Goal: Information Seeking & Learning: Learn about a topic

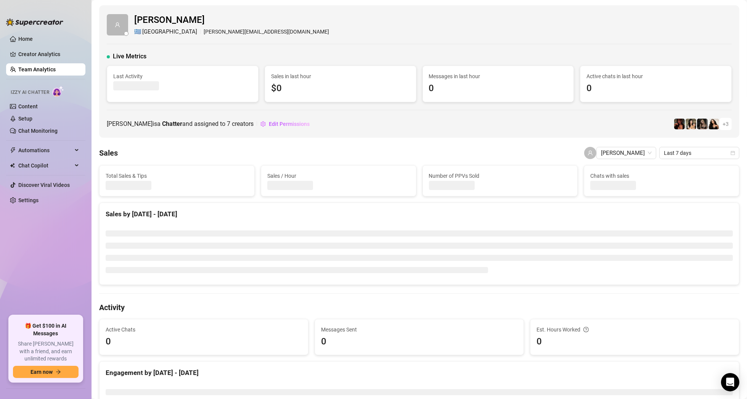
click at [39, 68] on link "Team Analytics" at bounding box center [36, 69] width 37 height 6
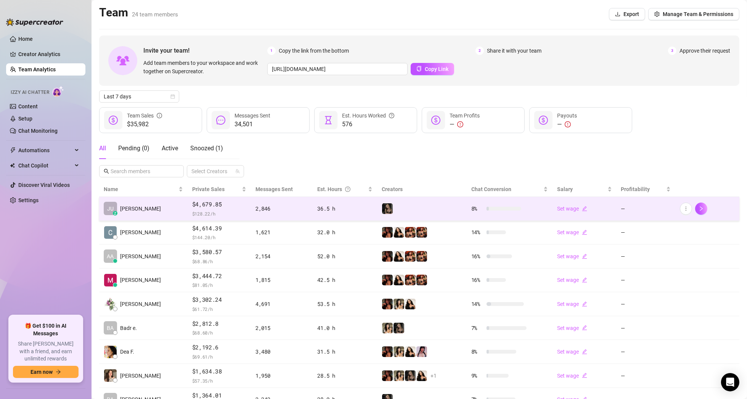
click at [133, 205] on td "JU z [PERSON_NAME]" at bounding box center [143, 209] width 88 height 24
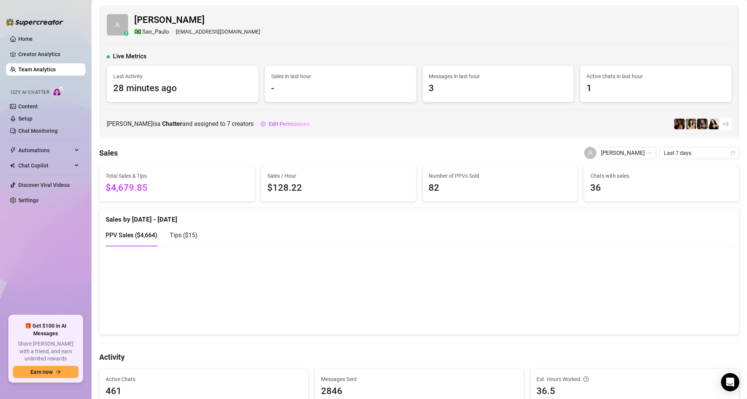
click at [41, 69] on link "Team Analytics" at bounding box center [36, 69] width 37 height 6
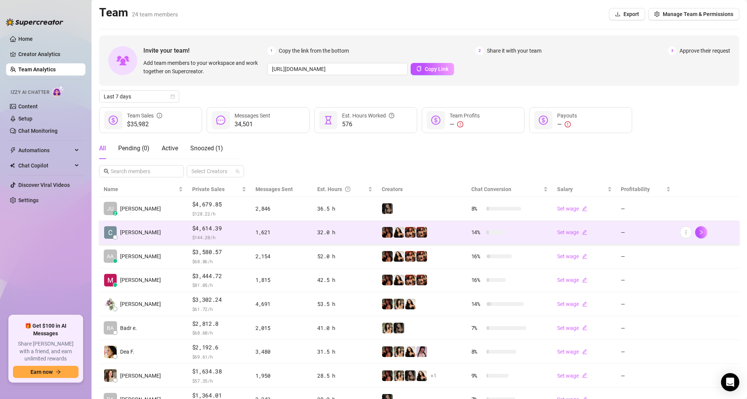
click at [155, 229] on td "[PERSON_NAME]" at bounding box center [143, 233] width 88 height 24
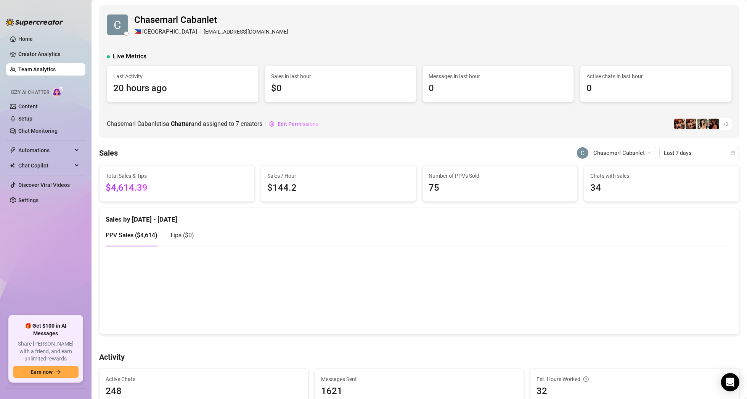
click at [35, 69] on link "Team Analytics" at bounding box center [36, 69] width 37 height 6
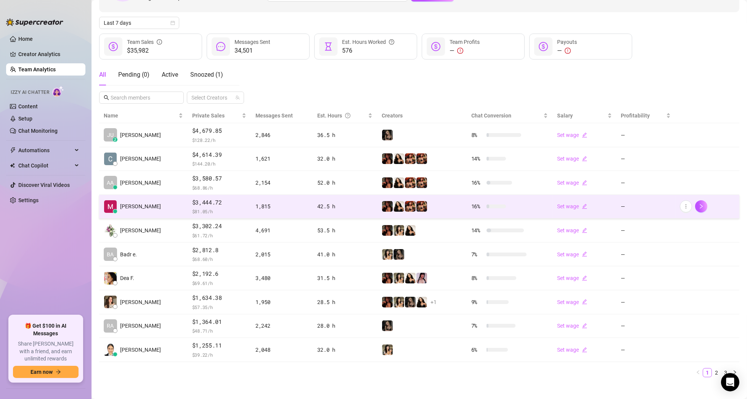
scroll to position [79, 0]
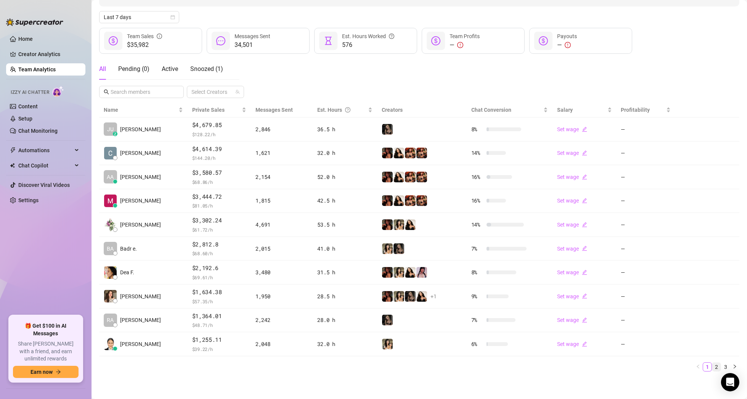
click at [712, 366] on link "2" at bounding box center [716, 367] width 8 height 8
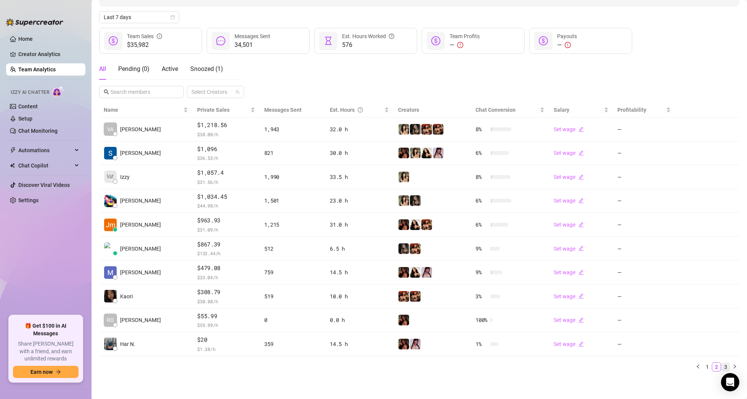
click at [721, 366] on link "3" at bounding box center [725, 367] width 8 height 8
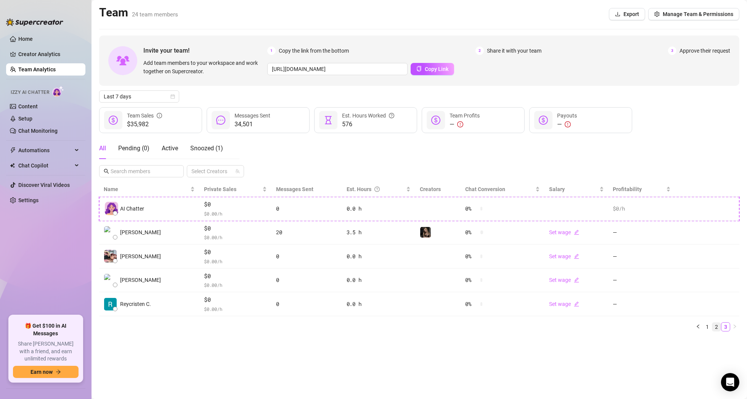
click at [719, 328] on link "2" at bounding box center [716, 327] width 8 height 8
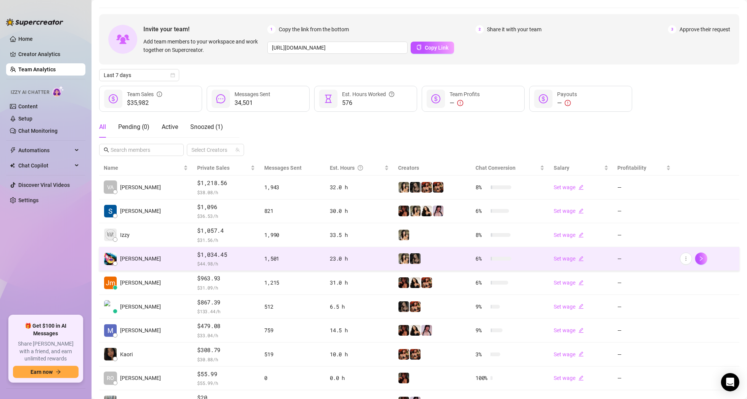
scroll to position [79, 0]
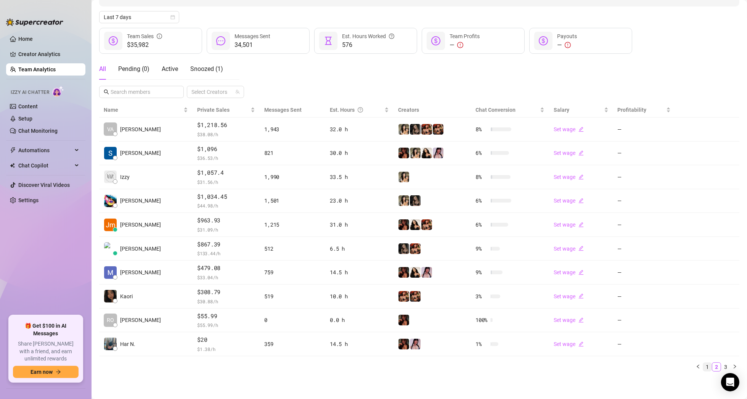
click at [703, 363] on link "1" at bounding box center [707, 367] width 8 height 8
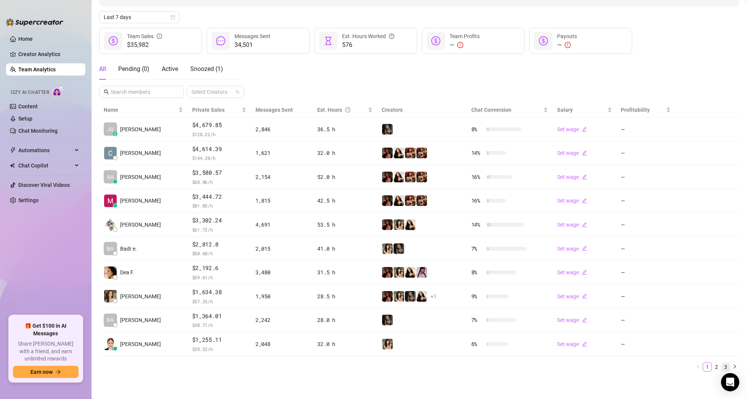
click at [721, 365] on link "3" at bounding box center [725, 367] width 8 height 8
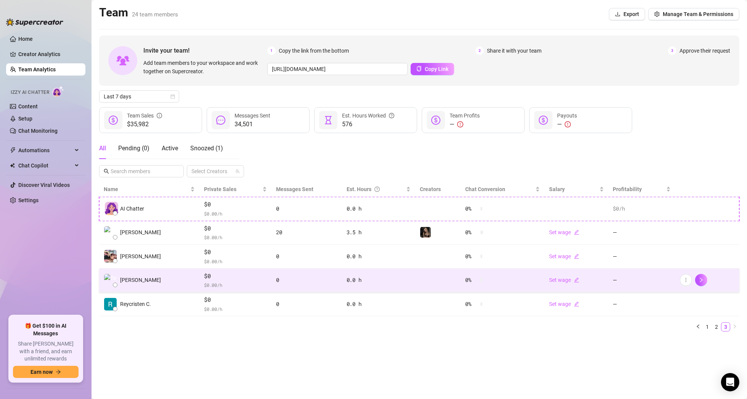
click at [134, 281] on span "[PERSON_NAME]" at bounding box center [140, 280] width 41 height 8
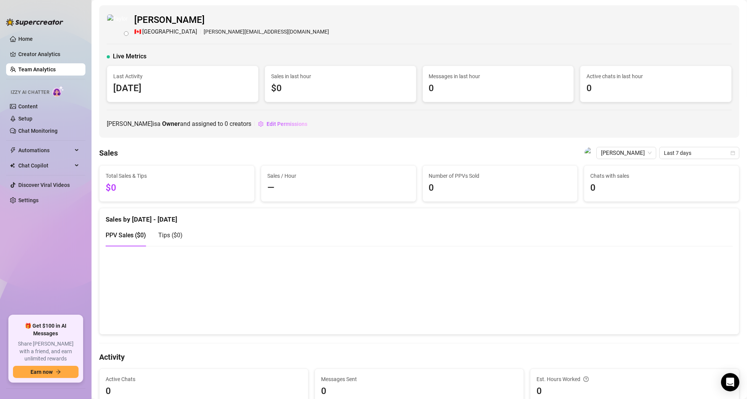
click at [39, 66] on link "Team Analytics" at bounding box center [36, 69] width 37 height 6
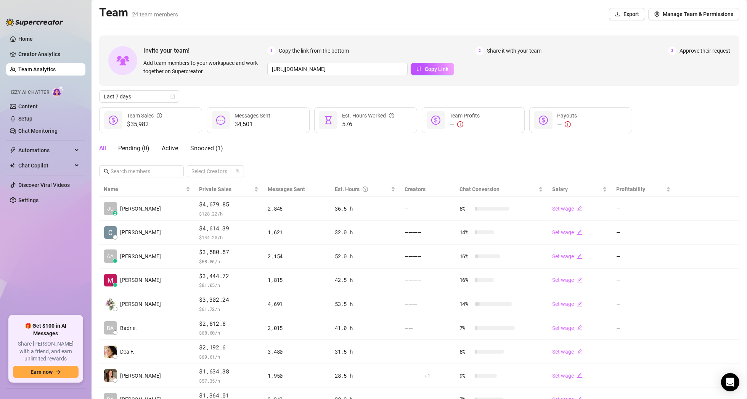
click at [39, 66] on link "Team Analytics" at bounding box center [36, 69] width 37 height 6
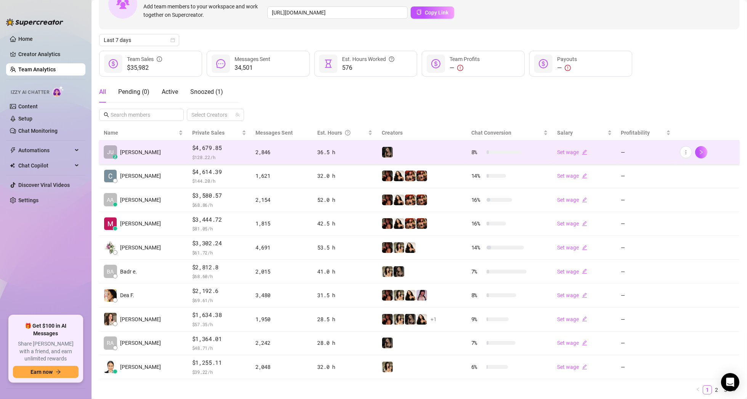
scroll to position [79, 0]
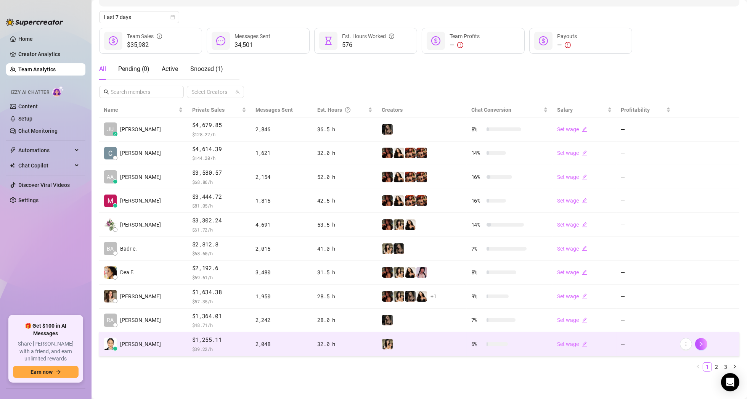
click at [162, 346] on td "[PERSON_NAME]" at bounding box center [143, 344] width 88 height 24
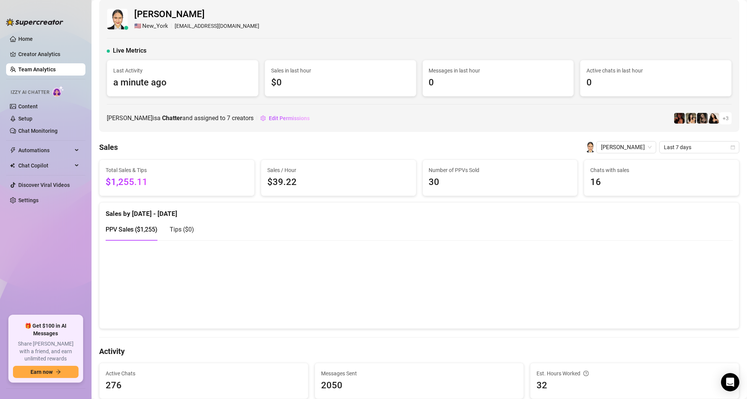
scroll to position [3, 0]
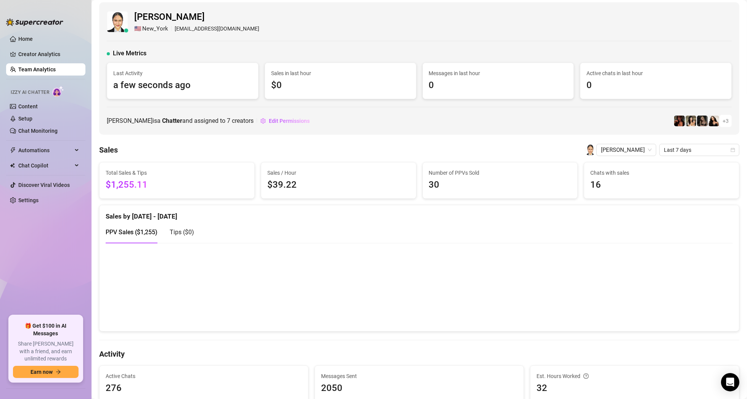
click at [48, 70] on link "Team Analytics" at bounding box center [36, 69] width 37 height 6
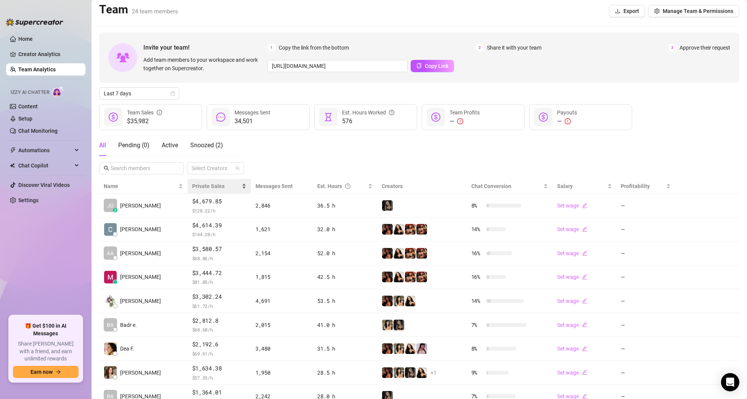
scroll to position [79, 0]
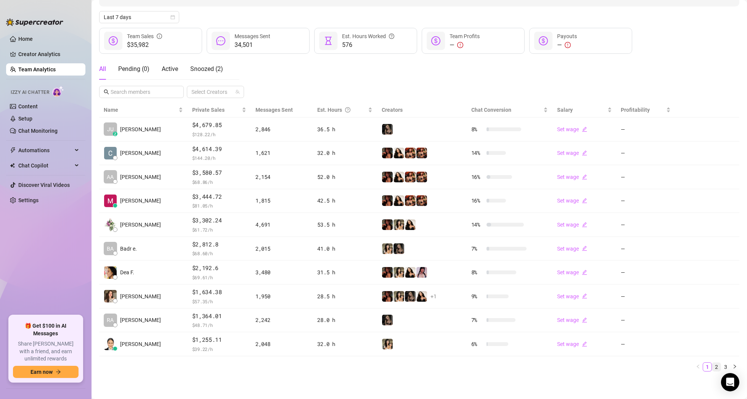
click at [712, 365] on link "2" at bounding box center [716, 367] width 8 height 8
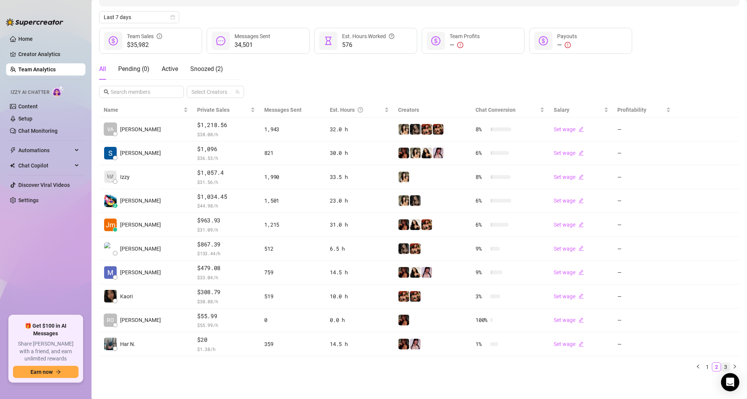
click at [721, 365] on link "3" at bounding box center [725, 367] width 8 height 8
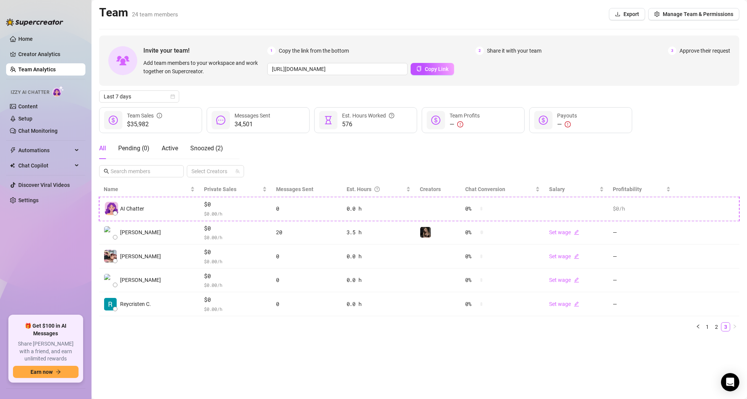
click at [712, 365] on main "Team 24 team members Export Manage Team & Permissions Invite your team! Add tea…" at bounding box center [420, 199] width 656 height 399
click at [709, 365] on main "Team 24 team members Export Manage Team & Permissions Invite your team! Add tea…" at bounding box center [420, 199] width 656 height 399
click at [715, 324] on link "2" at bounding box center [716, 327] width 8 height 8
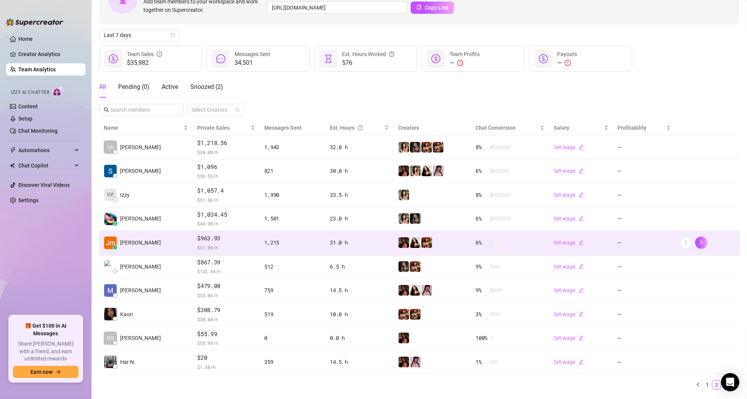
scroll to position [79, 0]
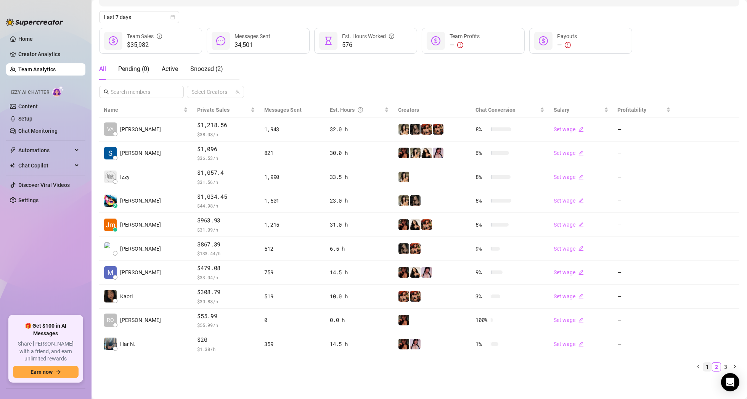
click at [703, 365] on link "1" at bounding box center [707, 367] width 8 height 8
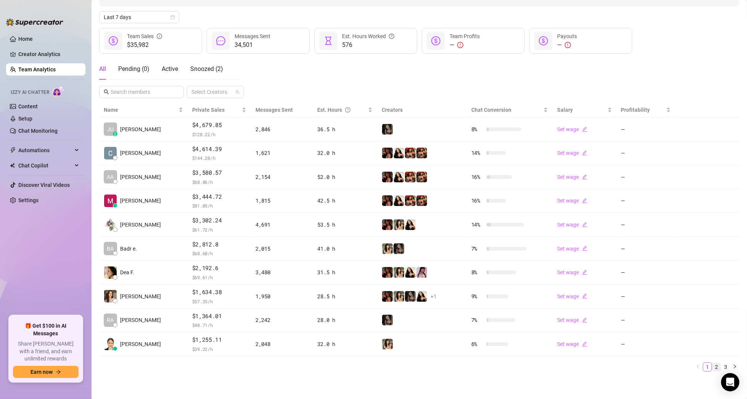
click at [712, 367] on link "2" at bounding box center [716, 367] width 8 height 8
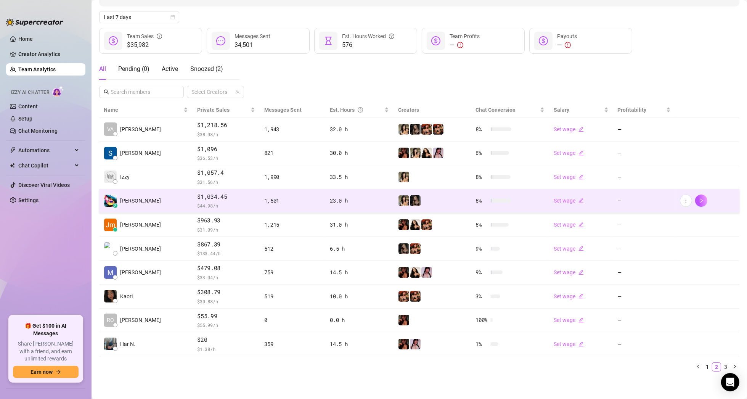
click at [114, 197] on img at bounding box center [110, 200] width 13 height 13
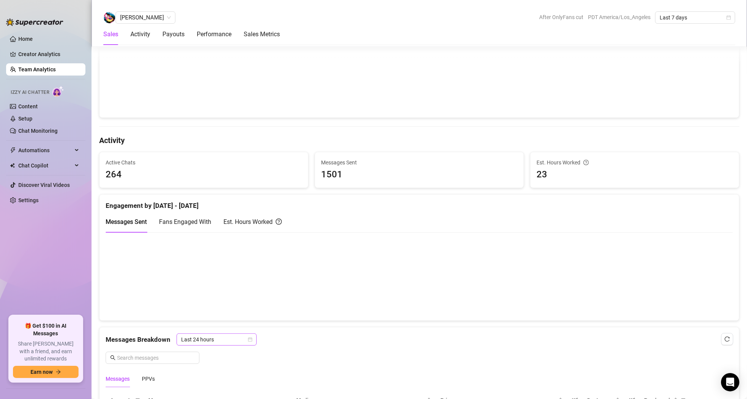
scroll to position [343, 0]
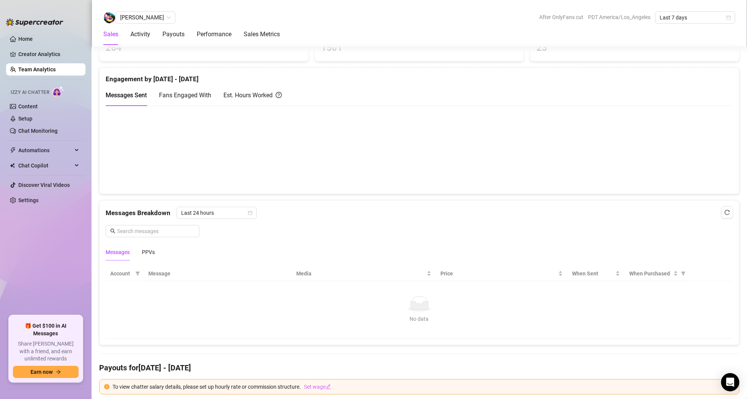
click at [160, 247] on div "Messages PPVs" at bounding box center [419, 252] width 627 height 18
click at [209, 216] on span "Last 24 hours" at bounding box center [216, 212] width 71 height 11
click at [202, 242] on div "Last Week" at bounding box center [216, 239] width 68 height 8
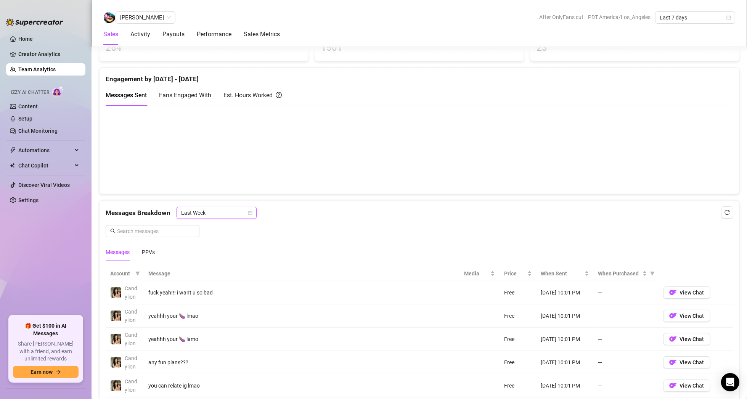
click at [214, 210] on span "Last Week" at bounding box center [216, 212] width 71 height 11
click at [207, 227] on div "Last 24 hours" at bounding box center [216, 227] width 68 height 8
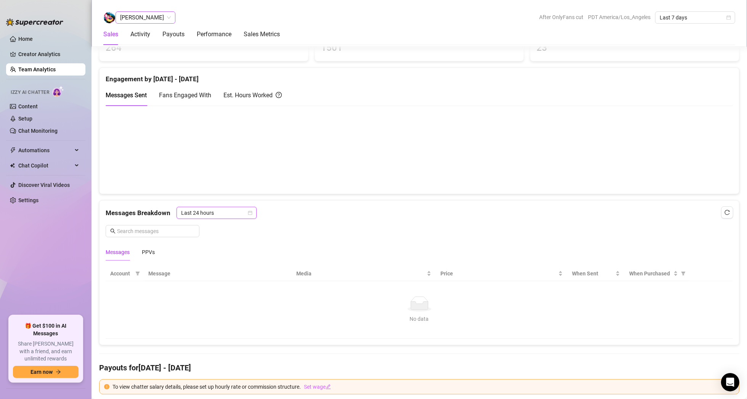
click at [156, 14] on span "[PERSON_NAME]" at bounding box center [145, 17] width 51 height 11
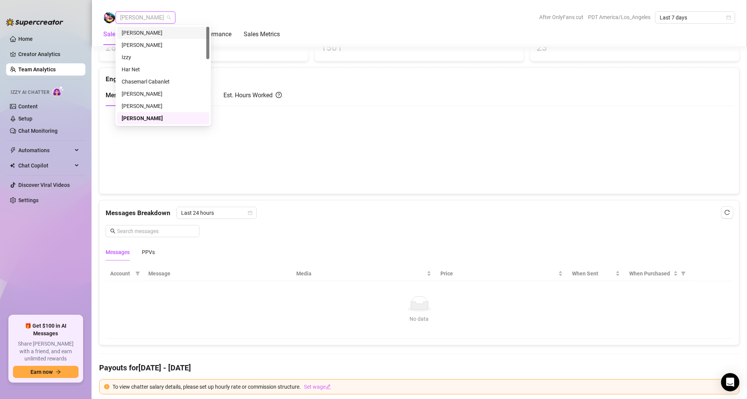
click at [156, 34] on div "[PERSON_NAME]" at bounding box center [163, 33] width 83 height 8
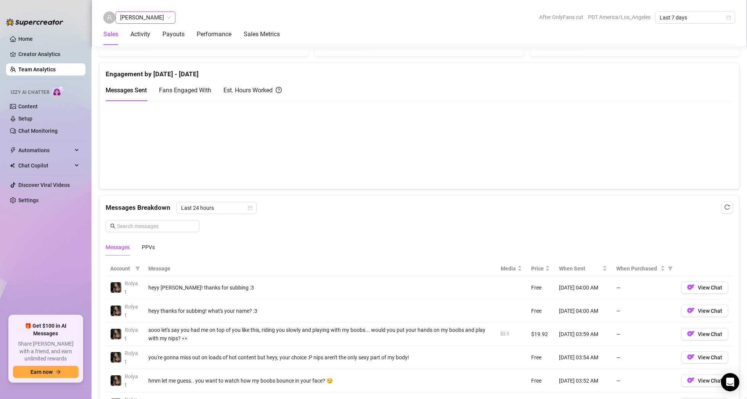
scroll to position [343, 0]
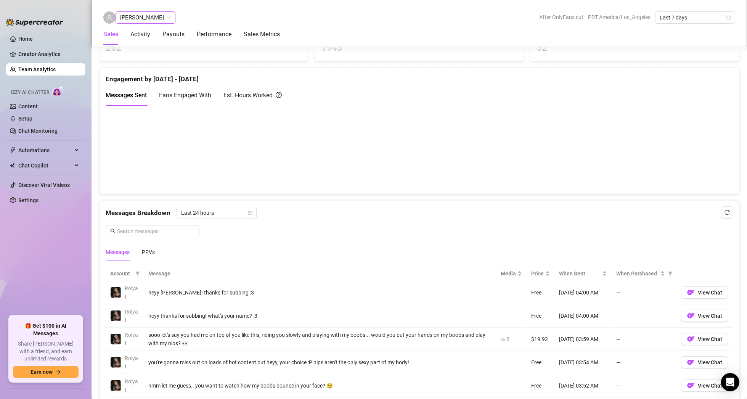
click at [152, 19] on span "[PERSON_NAME]" at bounding box center [145, 17] width 51 height 11
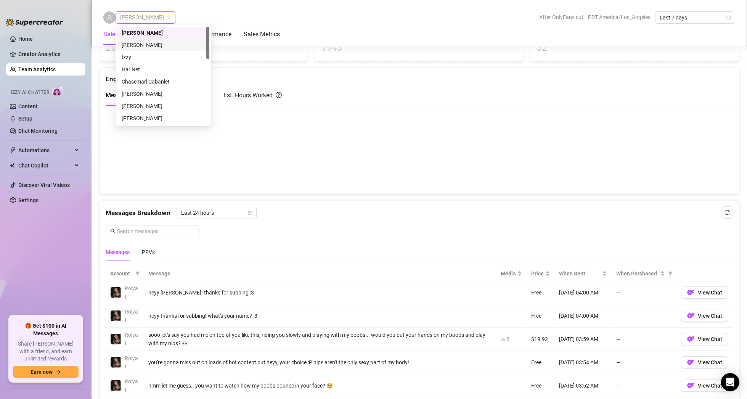
click at [153, 50] on div "[PERSON_NAME]" at bounding box center [163, 45] width 92 height 12
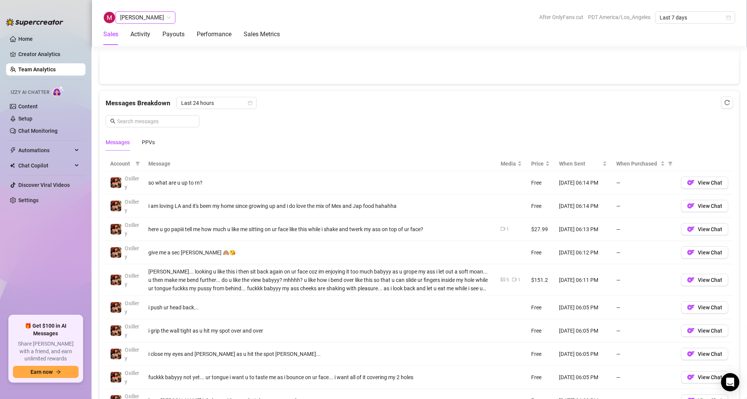
scroll to position [464, 0]
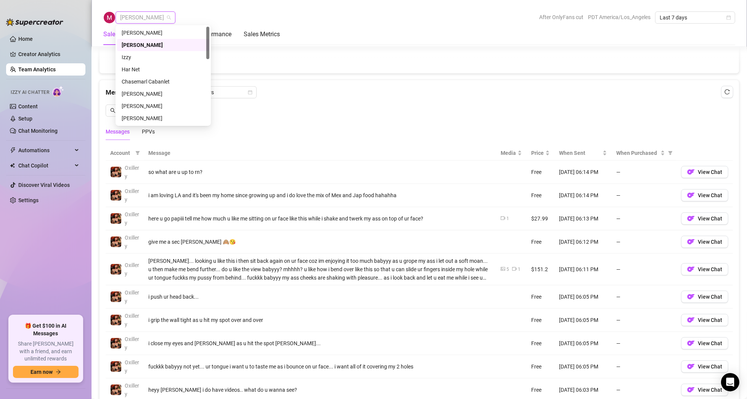
click at [157, 18] on span "[PERSON_NAME]" at bounding box center [145, 17] width 51 height 11
click at [151, 58] on div "Izzy" at bounding box center [163, 57] width 83 height 8
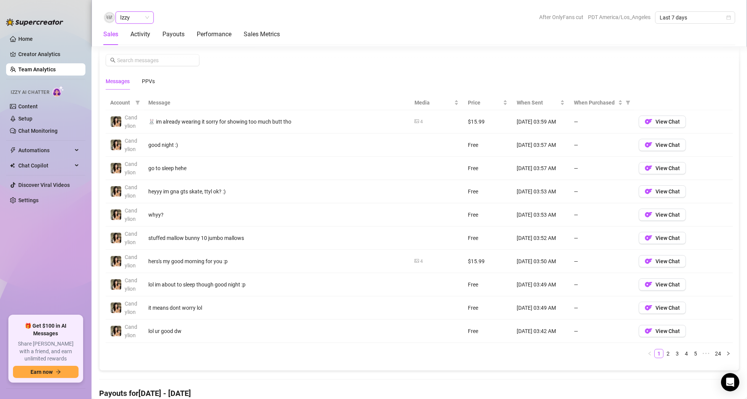
scroll to position [510, 0]
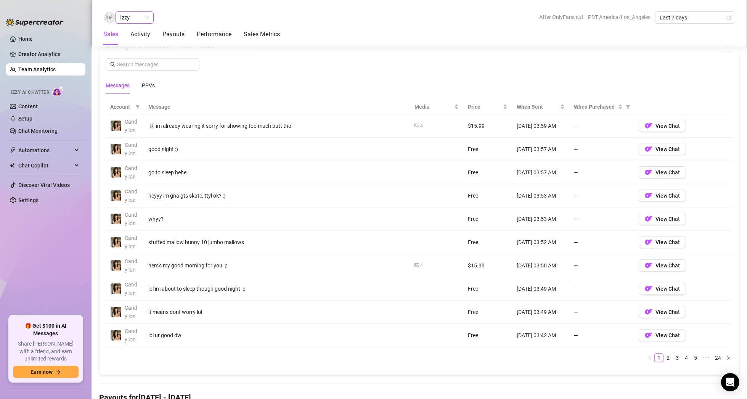
click at [145, 19] on span "Izzy" at bounding box center [134, 17] width 29 height 11
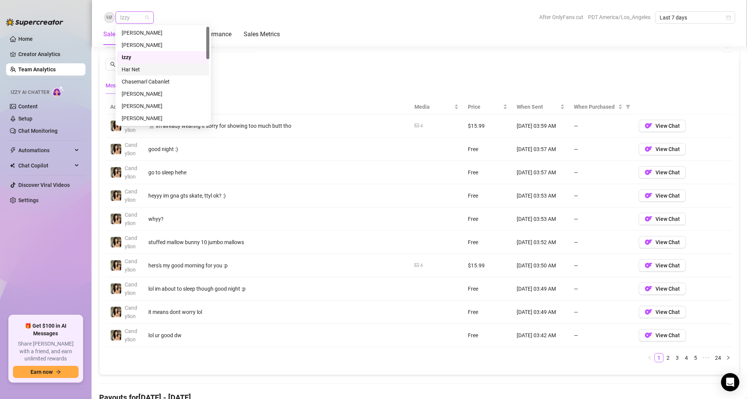
click at [145, 69] on div "Har Net" at bounding box center [163, 69] width 83 height 8
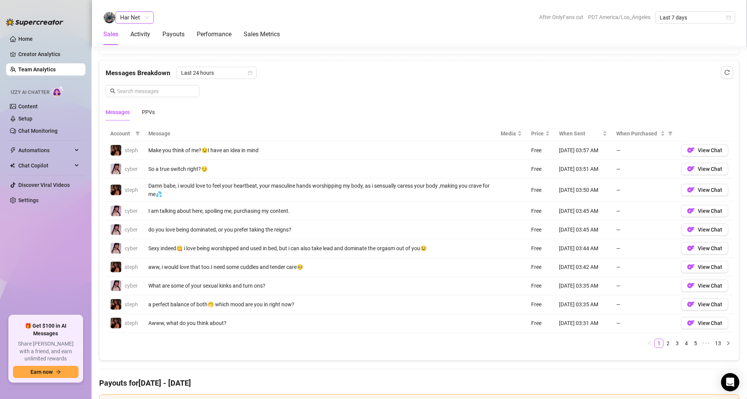
scroll to position [480, 0]
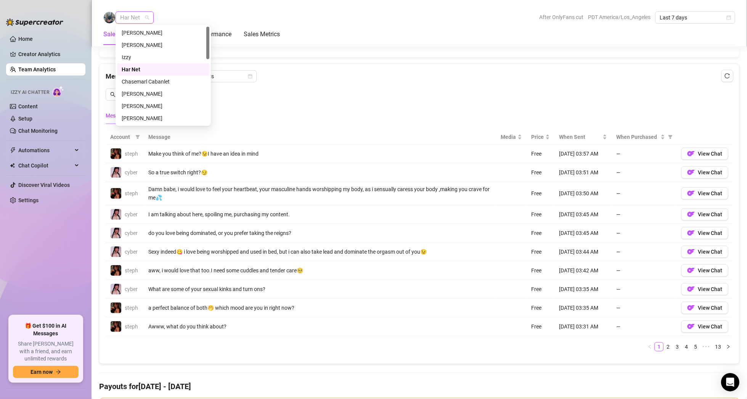
click at [146, 18] on span "Har Net" at bounding box center [134, 17] width 29 height 11
click at [157, 81] on div "Chasemarl Cabanlet" at bounding box center [163, 81] width 83 height 8
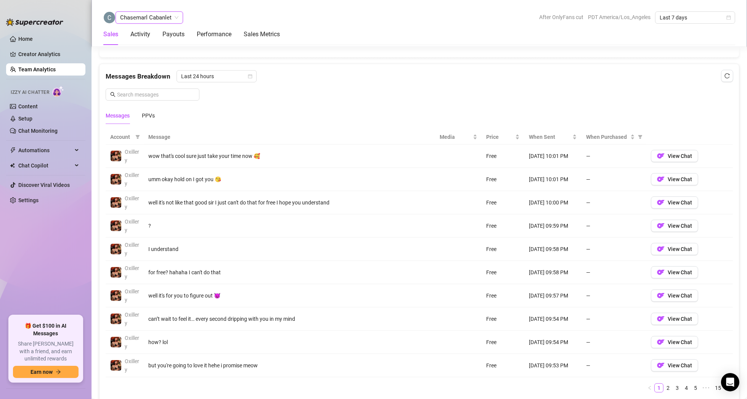
click at [151, 17] on span "Chasemarl Cabanlet" at bounding box center [149, 17] width 58 height 11
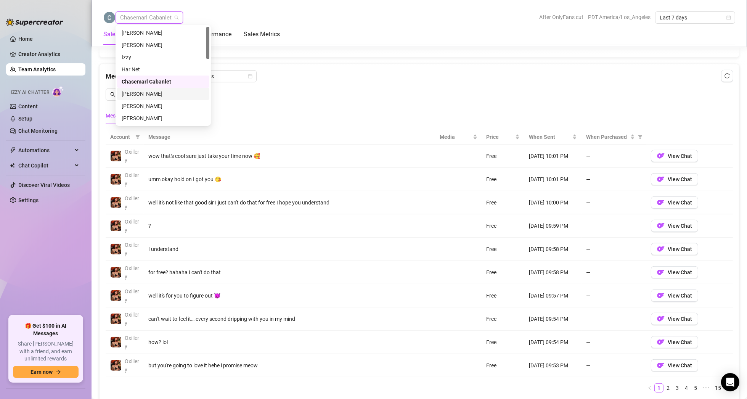
click at [146, 93] on div "[PERSON_NAME]" at bounding box center [163, 94] width 83 height 8
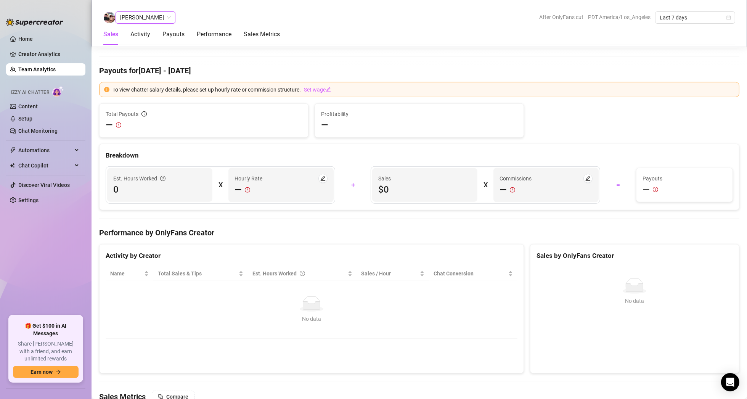
scroll to position [373, 0]
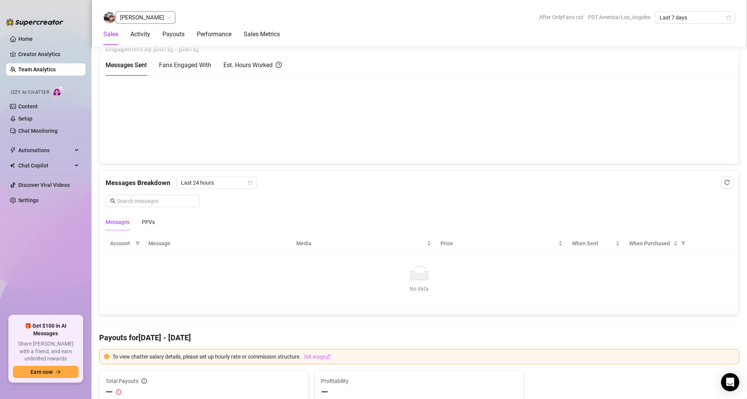
click at [153, 24] on div "Sales Activity Payouts Performance Sales Metrics" at bounding box center [191, 34] width 177 height 21
click at [153, 20] on span "[PERSON_NAME]" at bounding box center [145, 17] width 51 height 11
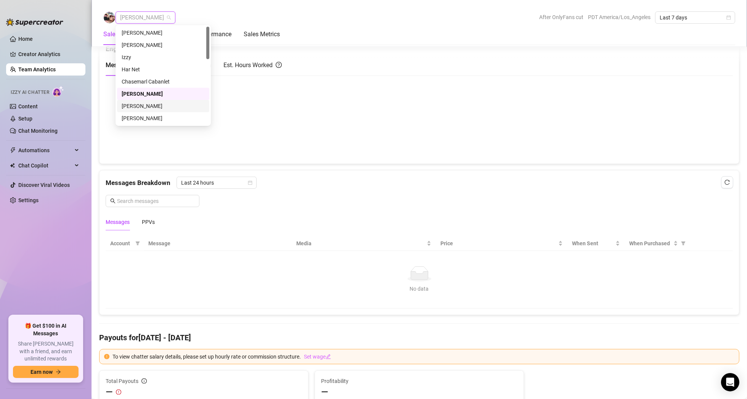
click at [151, 103] on div "[PERSON_NAME]" at bounding box center [163, 106] width 83 height 8
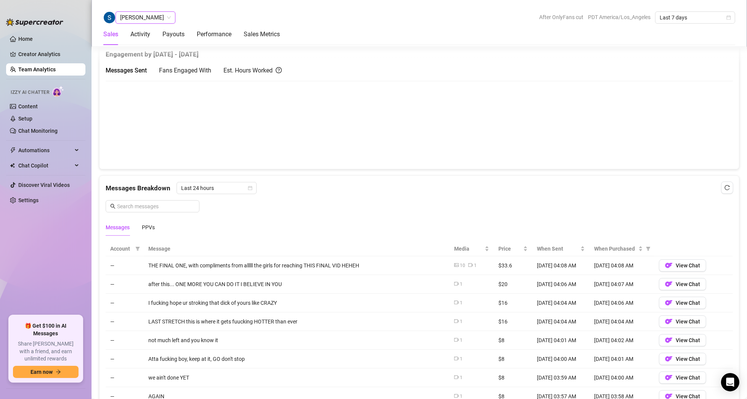
scroll to position [373, 0]
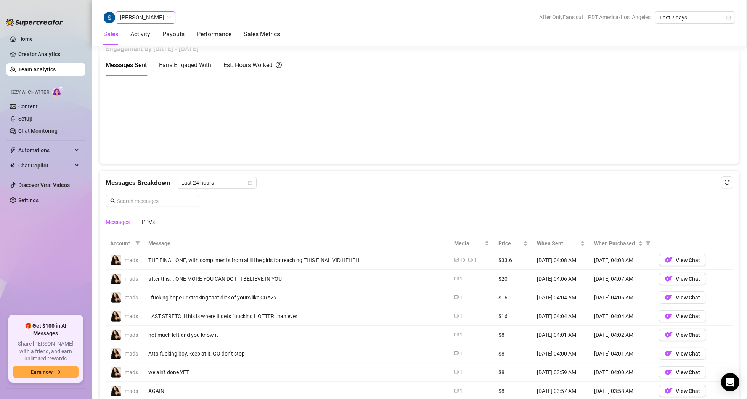
click at [163, 19] on span "[PERSON_NAME]" at bounding box center [145, 17] width 51 height 11
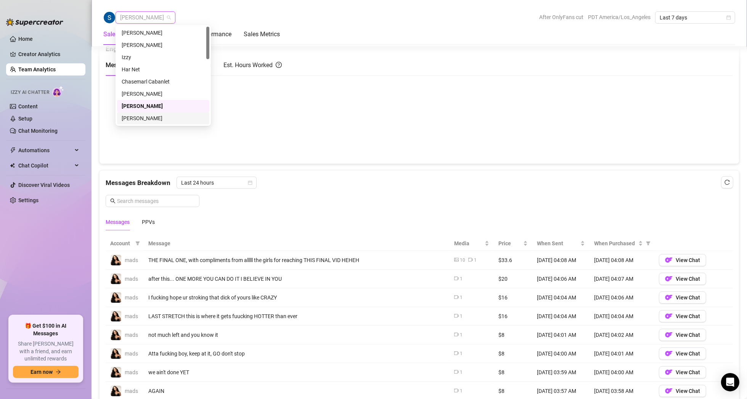
click at [154, 116] on div "[PERSON_NAME]" at bounding box center [163, 118] width 83 height 8
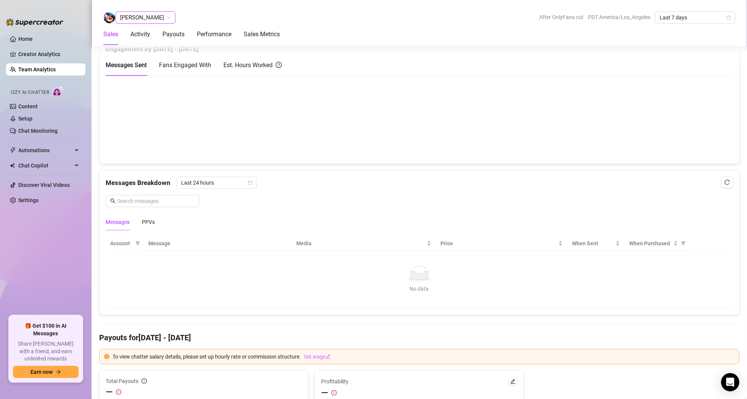
click at [157, 18] on span "[PERSON_NAME]" at bounding box center [145, 17] width 51 height 11
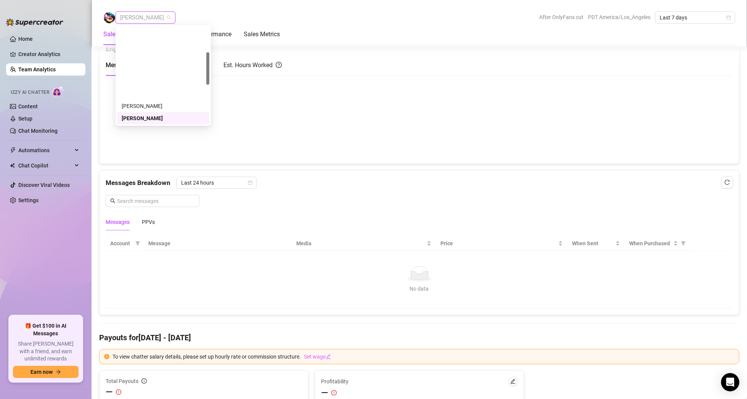
scroll to position [76, 0]
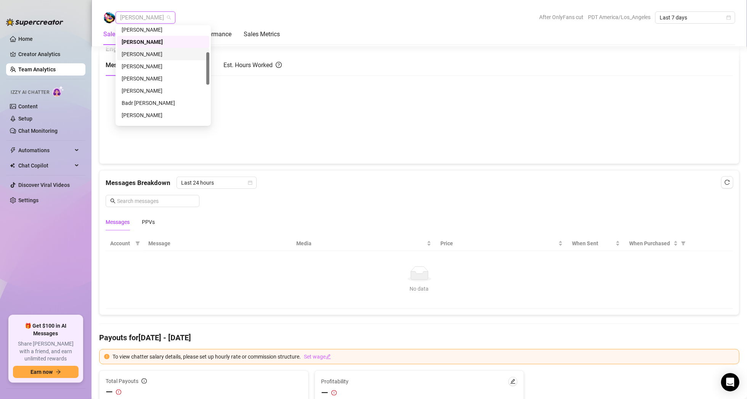
click at [155, 53] on div "[PERSON_NAME]" at bounding box center [163, 54] width 83 height 8
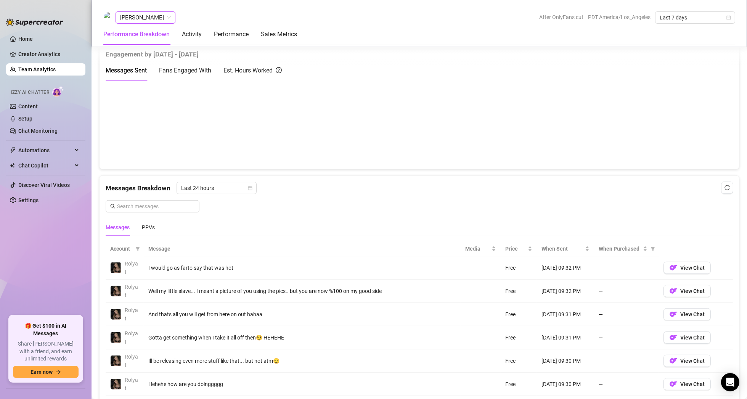
scroll to position [373, 0]
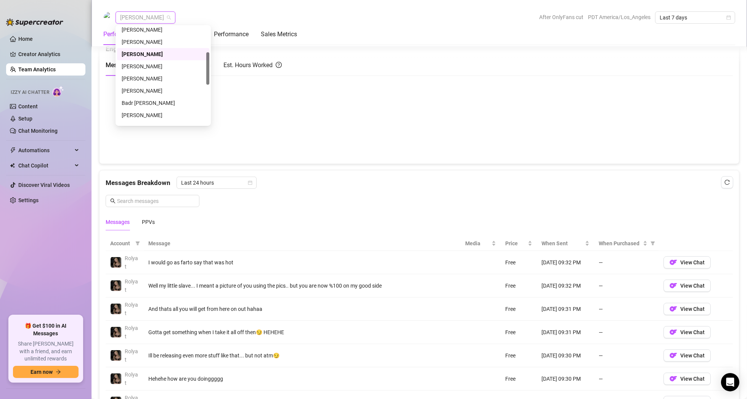
click at [161, 17] on span "[PERSON_NAME]" at bounding box center [145, 17] width 51 height 11
click at [163, 65] on div "[PERSON_NAME]" at bounding box center [163, 66] width 83 height 8
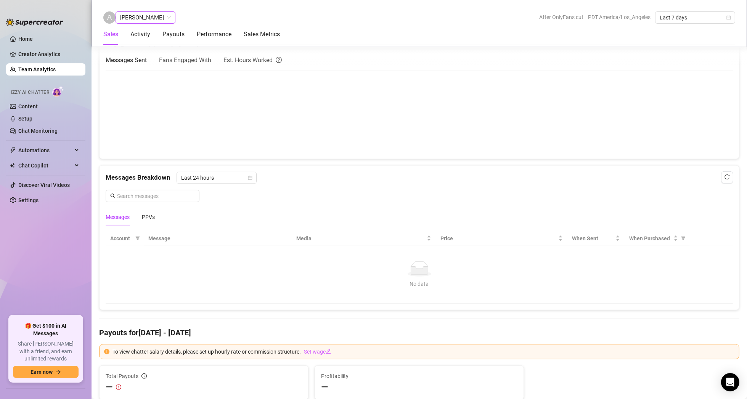
scroll to position [373, 0]
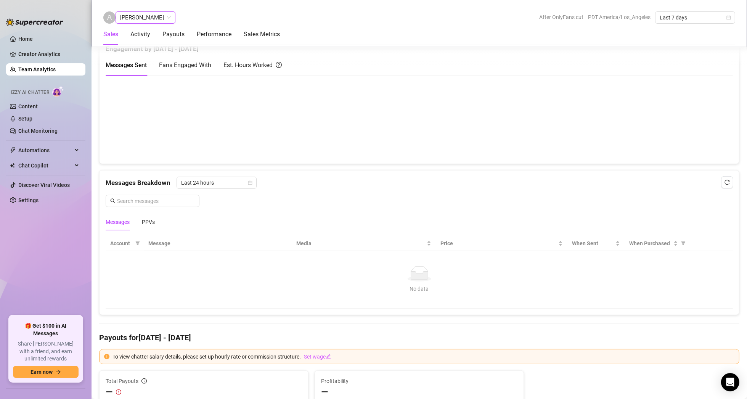
click at [171, 16] on span "[PERSON_NAME]" at bounding box center [145, 17] width 51 height 11
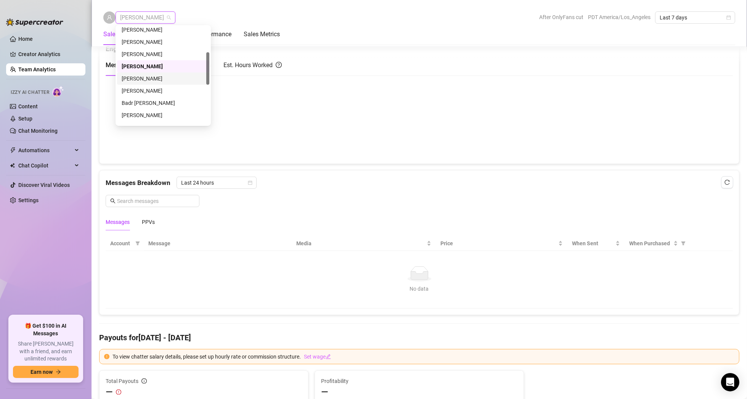
click at [167, 78] on div "[PERSON_NAME]" at bounding box center [163, 78] width 83 height 8
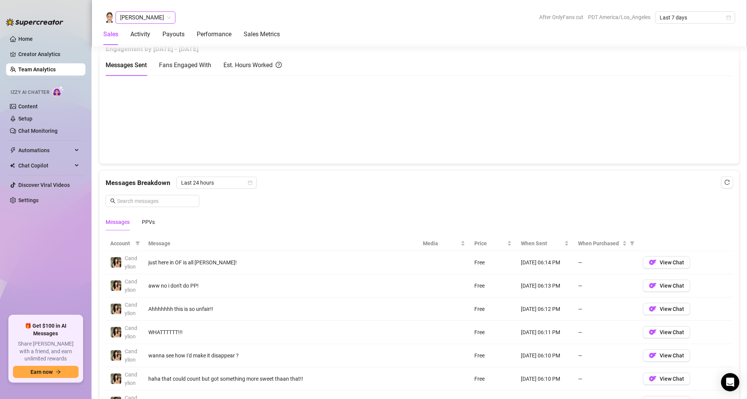
click at [165, 20] on span "[PERSON_NAME]" at bounding box center [145, 17] width 51 height 11
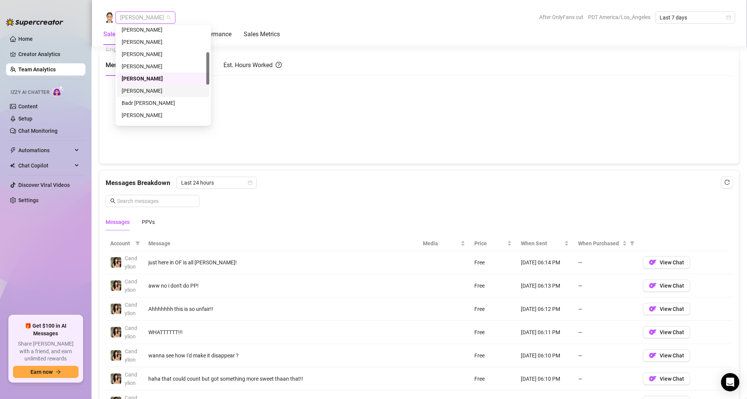
click at [166, 87] on div "[PERSON_NAME]" at bounding box center [163, 91] width 83 height 8
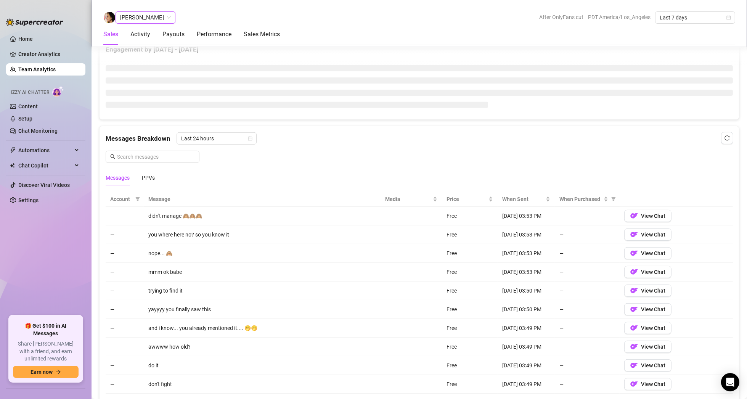
scroll to position [373, 0]
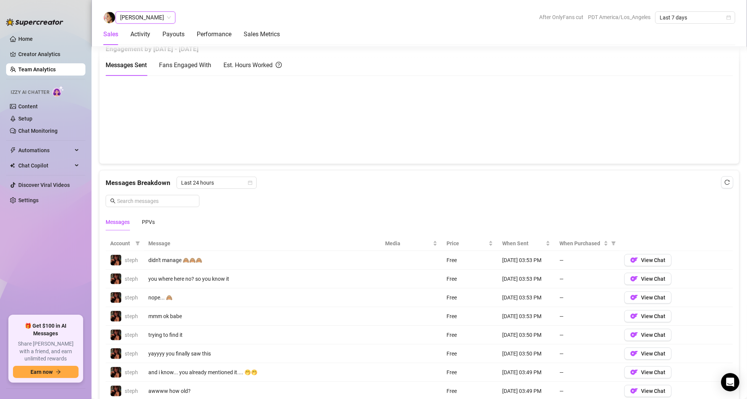
click at [151, 21] on span "[PERSON_NAME]" at bounding box center [145, 17] width 51 height 11
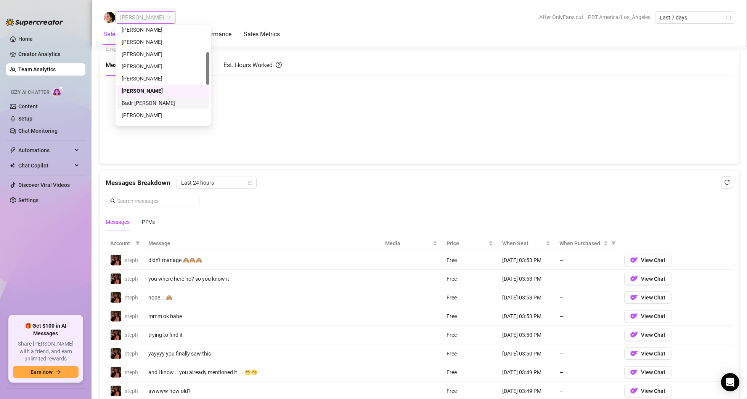
click at [147, 101] on div "Badr [PERSON_NAME]" at bounding box center [163, 103] width 83 height 8
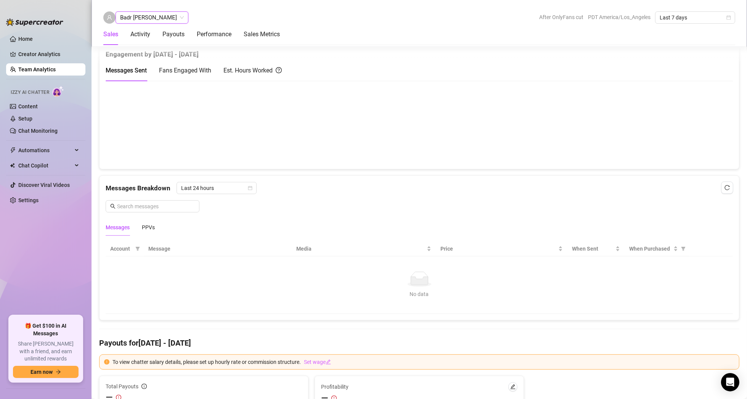
scroll to position [373, 0]
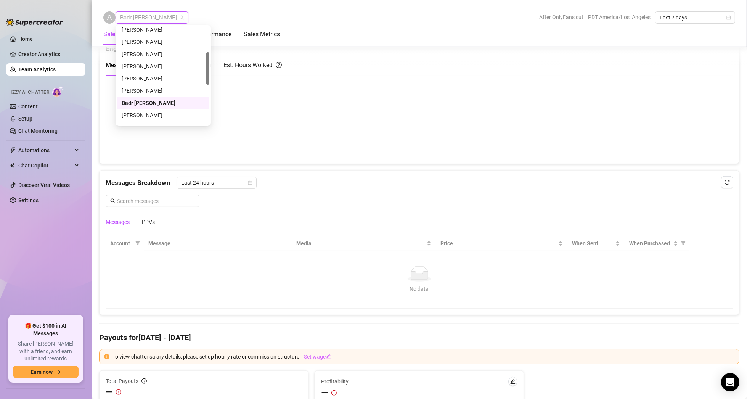
click at [157, 20] on span "Badr [PERSON_NAME]" at bounding box center [152, 17] width 64 height 11
click at [153, 113] on div "[PERSON_NAME]" at bounding box center [163, 115] width 83 height 8
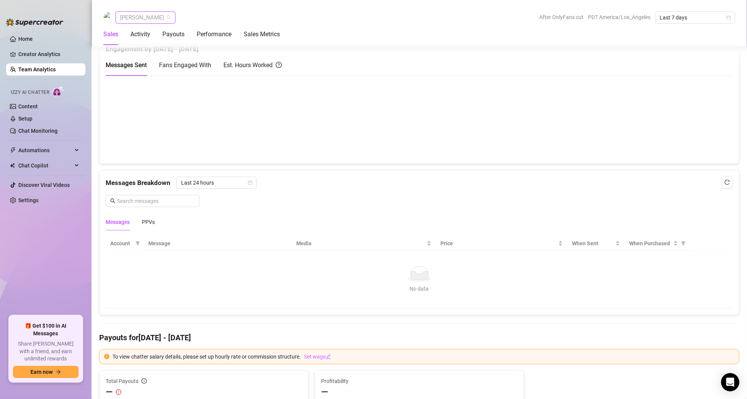
click at [156, 21] on span "[PERSON_NAME]" at bounding box center [145, 17] width 51 height 11
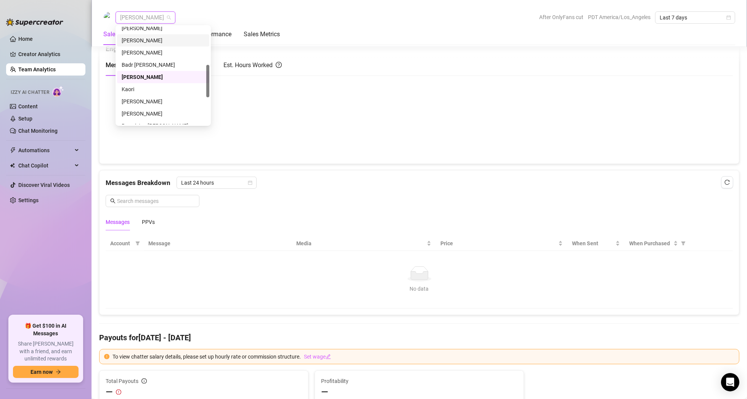
scroll to position [153, 0]
click at [150, 50] on div "Kaori" at bounding box center [163, 51] width 83 height 8
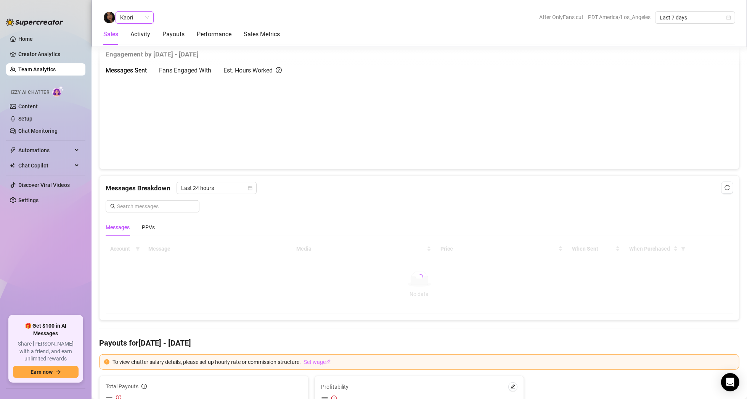
scroll to position [373, 0]
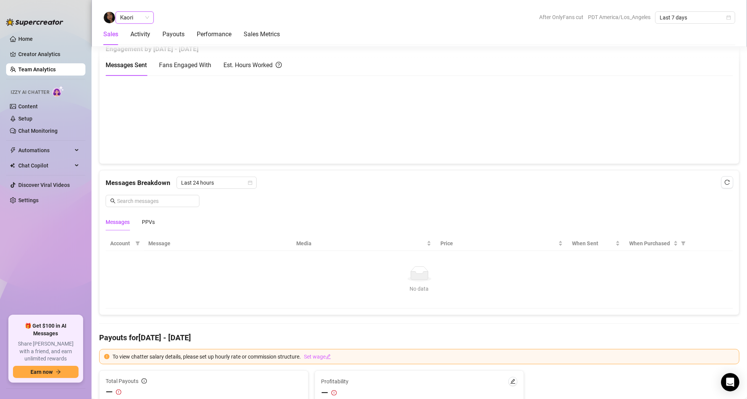
click at [144, 13] on span "Kaori" at bounding box center [134, 17] width 29 height 11
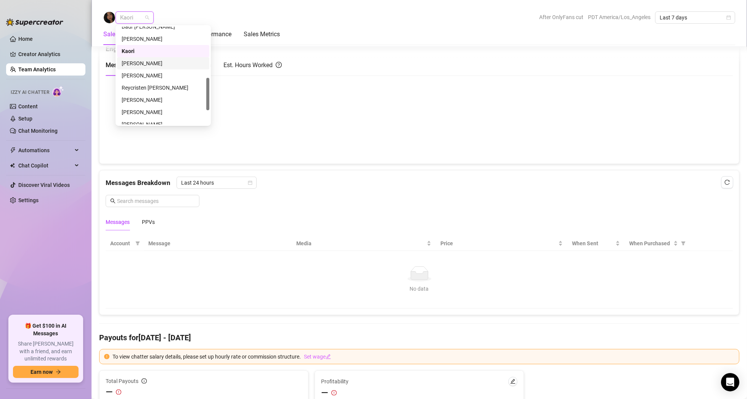
click at [148, 64] on div "[PERSON_NAME]" at bounding box center [163, 63] width 83 height 8
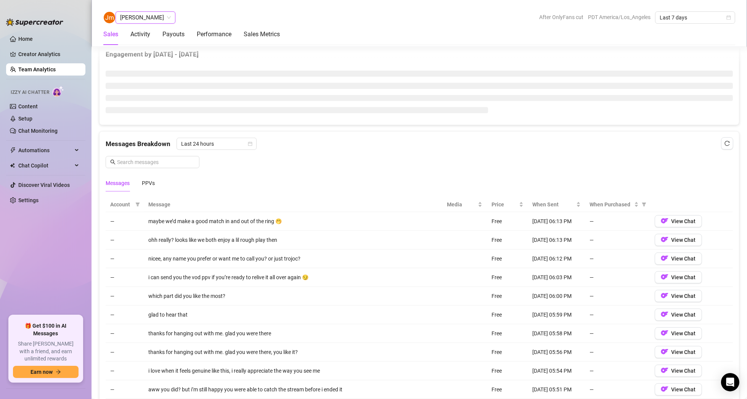
scroll to position [373, 0]
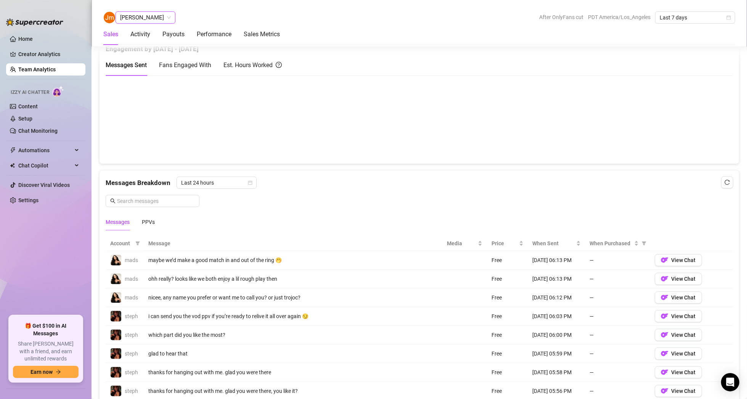
click at [148, 18] on span "[PERSON_NAME]" at bounding box center [145, 17] width 51 height 11
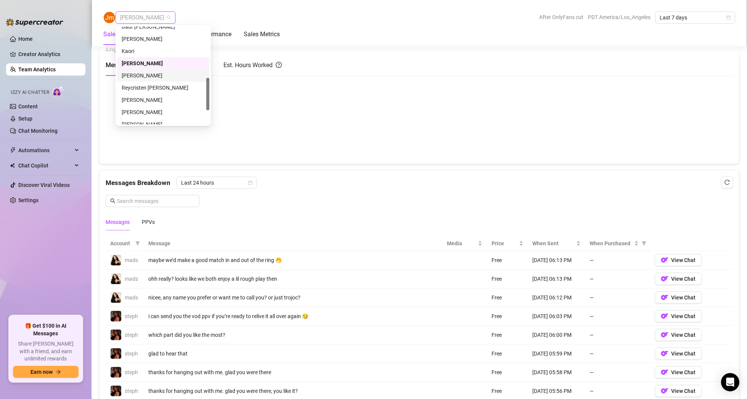
click at [149, 78] on div "[PERSON_NAME]" at bounding box center [163, 75] width 83 height 8
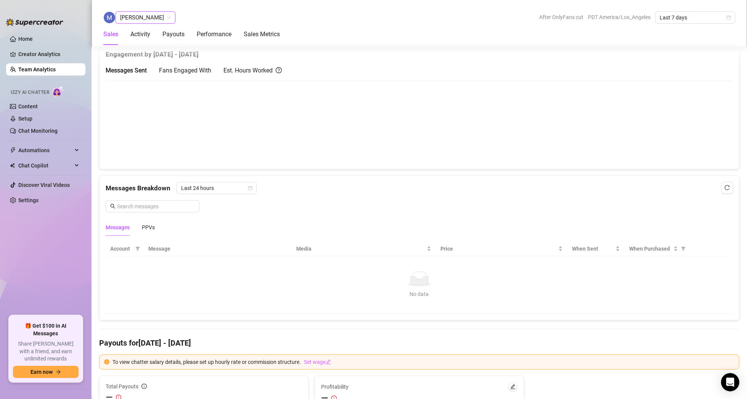
scroll to position [373, 0]
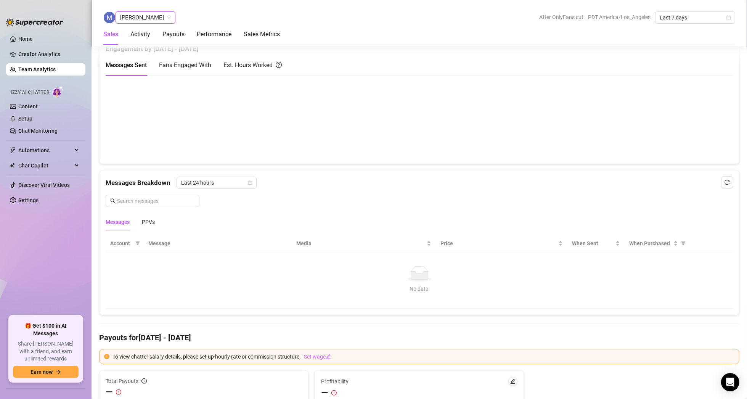
click at [148, 22] on span "[PERSON_NAME]" at bounding box center [145, 17] width 51 height 11
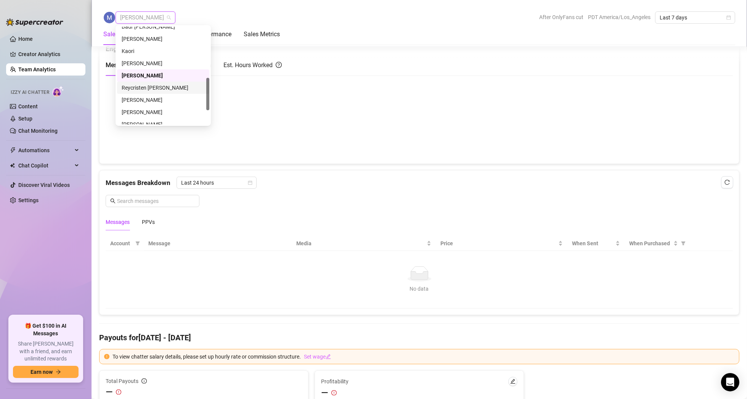
click at [159, 87] on div "Reycristen [PERSON_NAME]" at bounding box center [163, 88] width 83 height 8
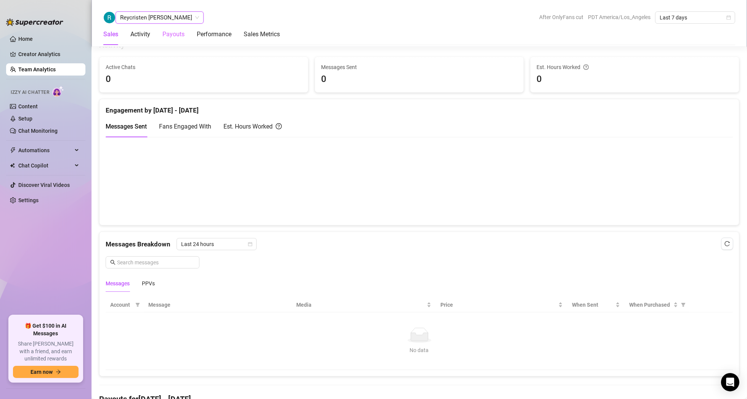
scroll to position [297, 0]
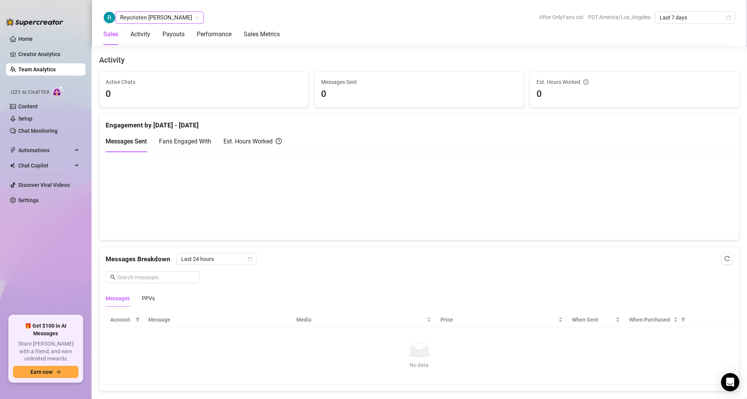
click at [164, 22] on span "Reycristen [PERSON_NAME]" at bounding box center [159, 17] width 79 height 11
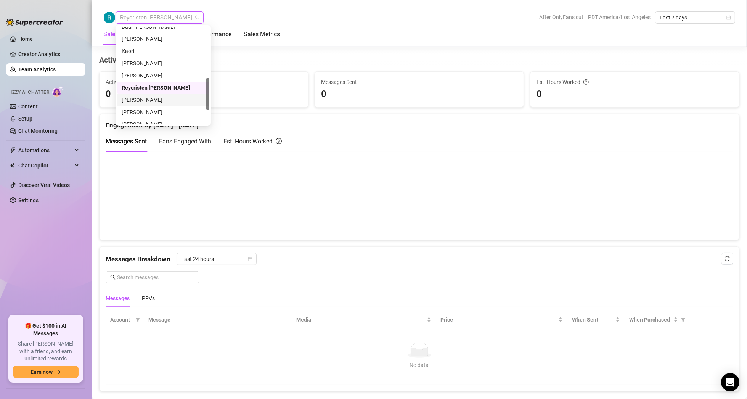
click at [157, 100] on div "[PERSON_NAME]" at bounding box center [163, 100] width 83 height 8
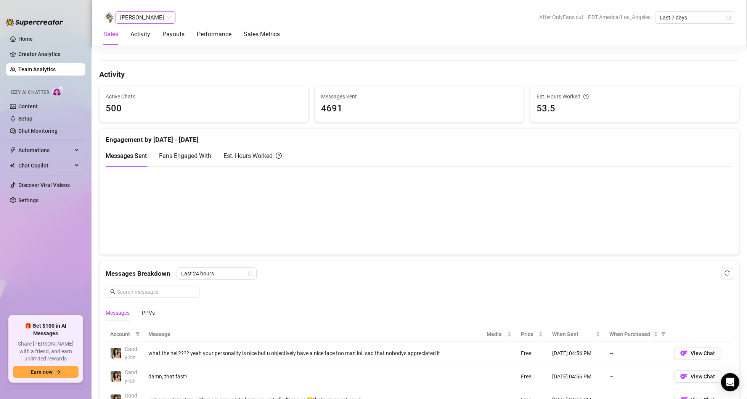
scroll to position [288, 0]
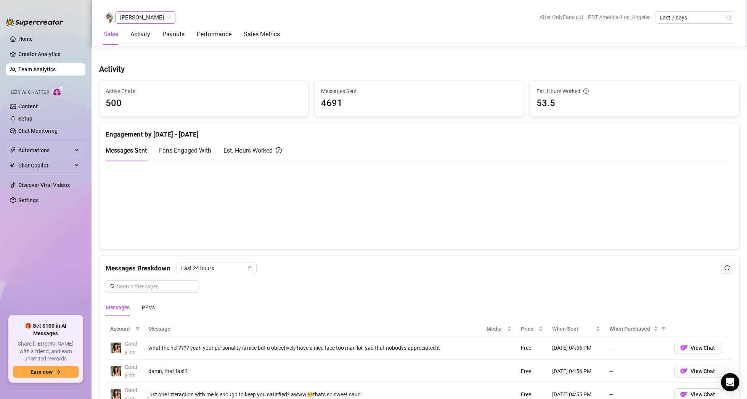
click at [146, 16] on span "[PERSON_NAME]" at bounding box center [145, 17] width 51 height 11
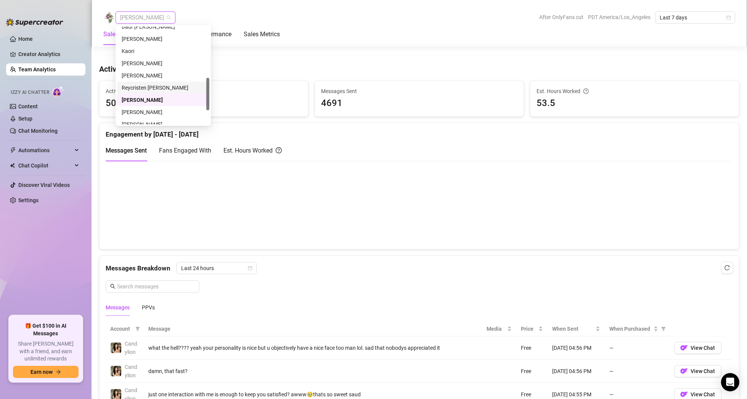
scroll to position [195, 0]
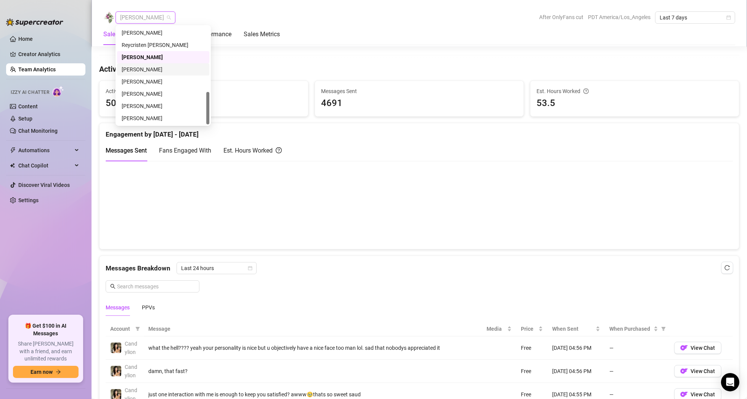
click at [154, 68] on div "[PERSON_NAME]" at bounding box center [163, 69] width 83 height 8
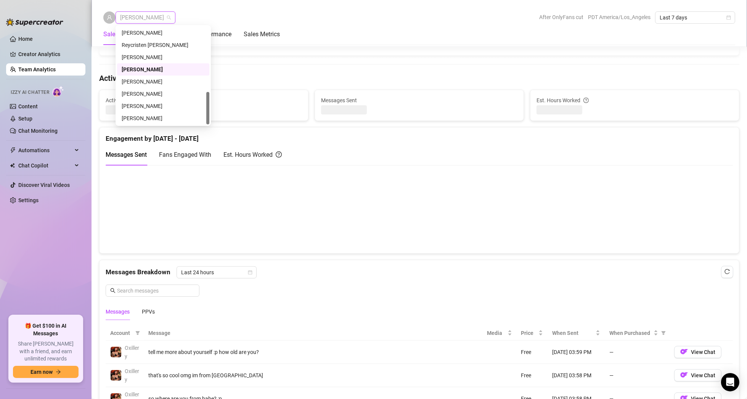
click at [141, 14] on span "[PERSON_NAME]" at bounding box center [145, 17] width 51 height 11
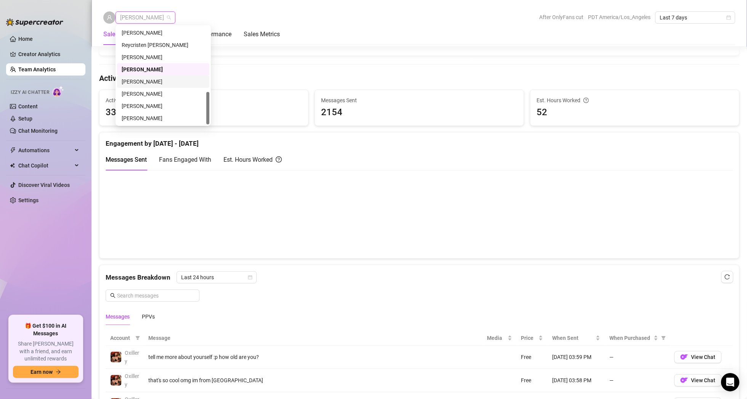
click at [147, 84] on div "[PERSON_NAME]" at bounding box center [163, 81] width 83 height 8
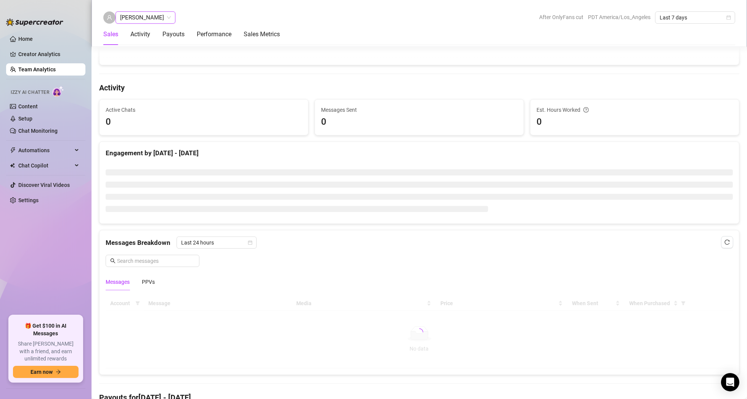
click at [152, 16] on span "[PERSON_NAME]" at bounding box center [145, 17] width 51 height 11
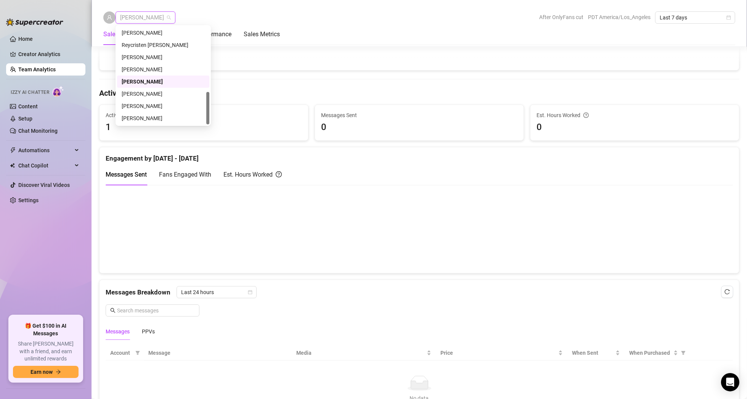
scroll to position [269, 0]
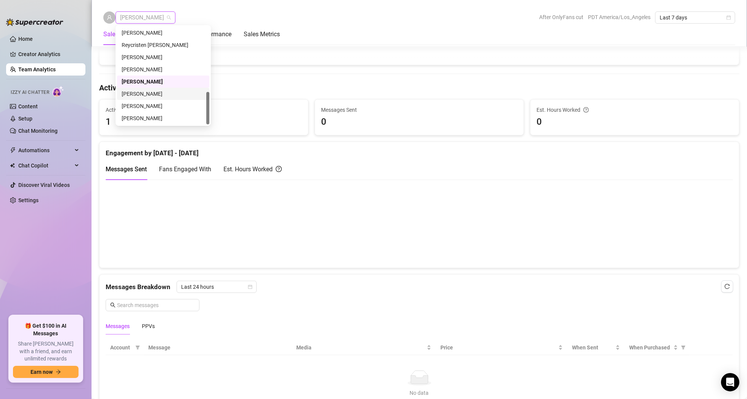
click at [149, 95] on div "[PERSON_NAME]" at bounding box center [163, 94] width 83 height 8
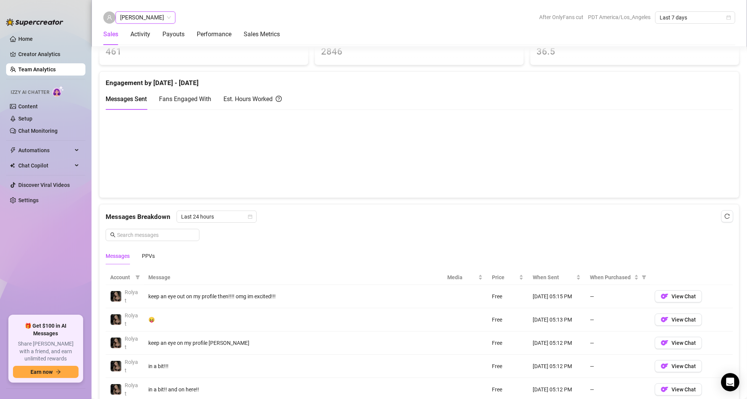
scroll to position [269, 0]
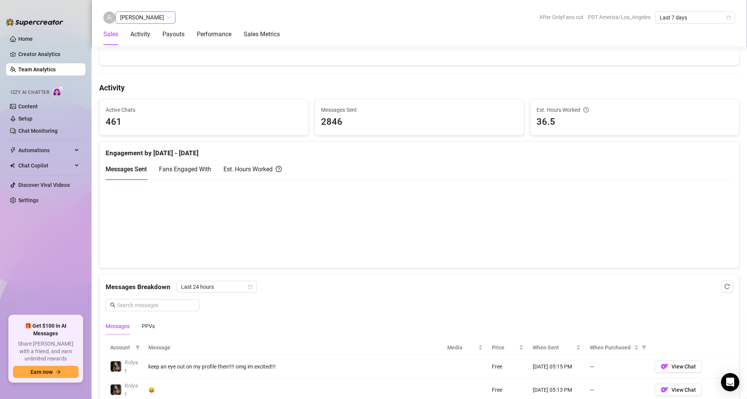
click at [145, 21] on span "[PERSON_NAME]" at bounding box center [145, 17] width 51 height 11
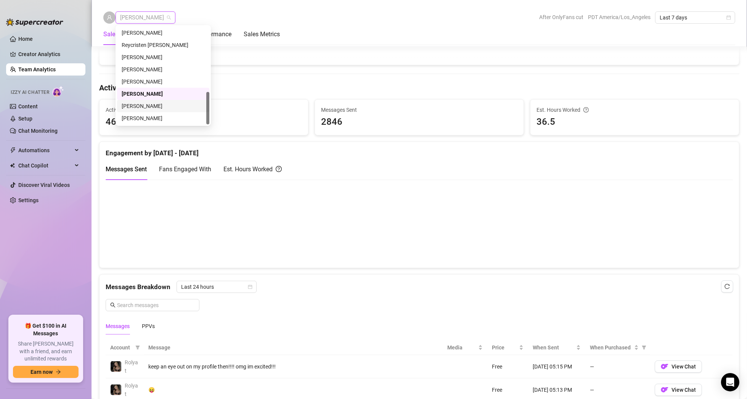
click at [160, 106] on div "[PERSON_NAME]" at bounding box center [163, 106] width 83 height 8
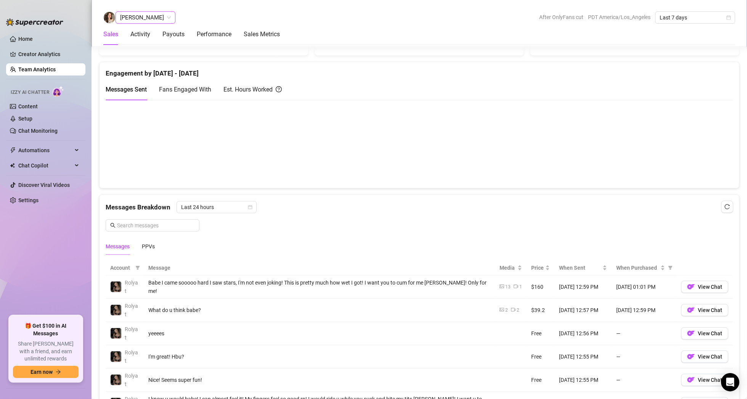
scroll to position [374, 0]
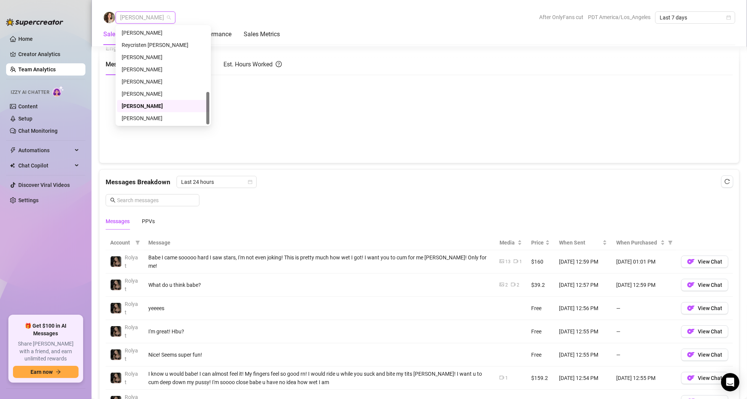
click at [152, 18] on span "[PERSON_NAME]" at bounding box center [145, 17] width 51 height 11
click at [151, 114] on div "[PERSON_NAME]" at bounding box center [163, 118] width 83 height 8
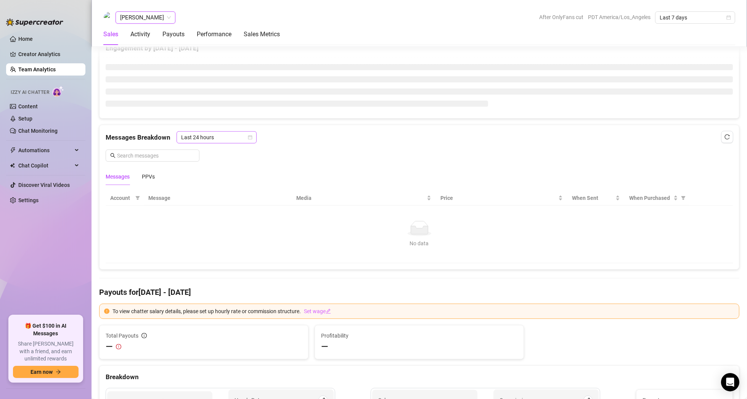
scroll to position [374, 0]
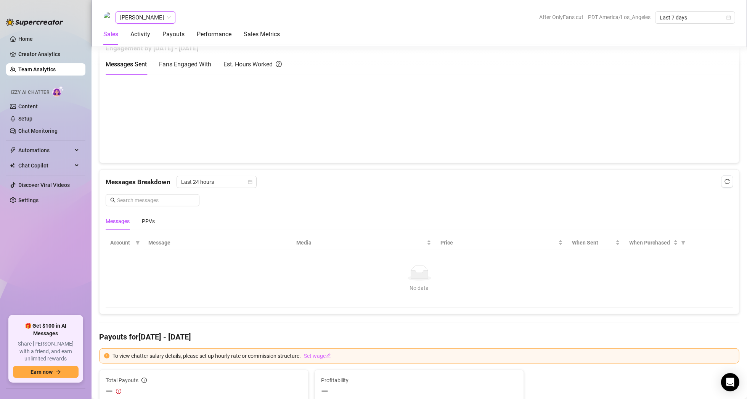
click at [157, 24] on div "Sales Activity Payouts Performance Sales Metrics" at bounding box center [191, 34] width 177 height 21
click at [154, 20] on span "[PERSON_NAME]" at bounding box center [145, 17] width 51 height 11
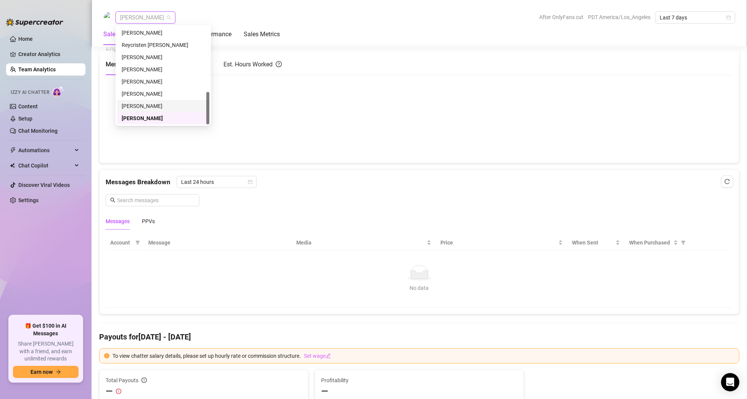
scroll to position [0, 0]
